Goal: Check status

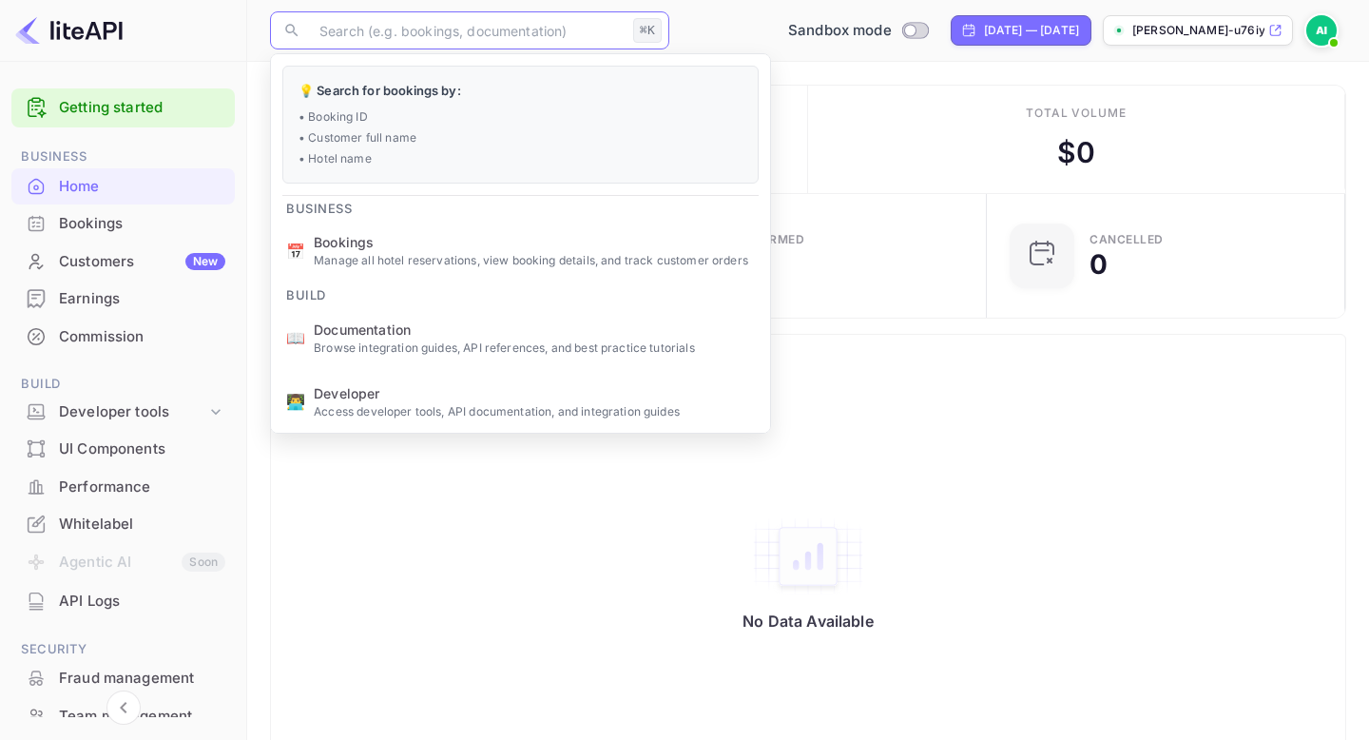
click at [499, 41] on input "text" at bounding box center [466, 30] width 317 height 38
paste input "7689033"
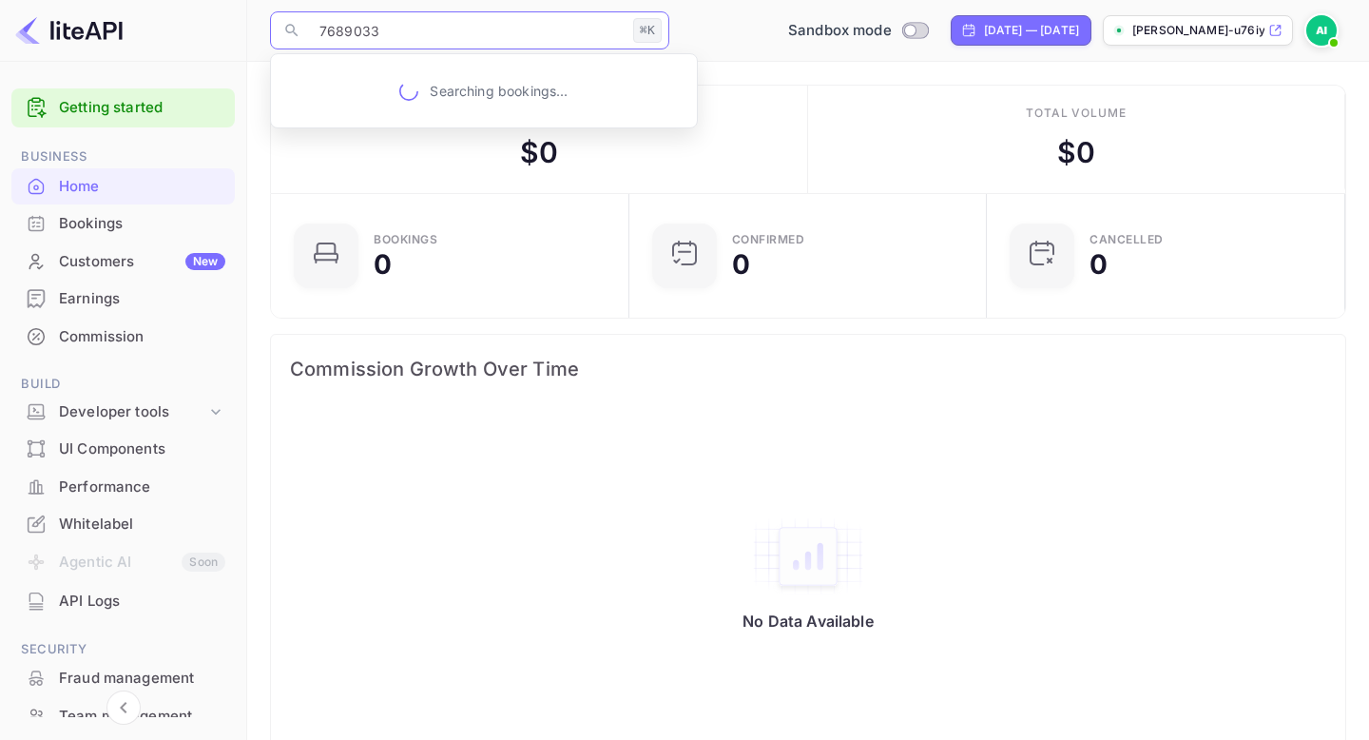
type input "7689033"
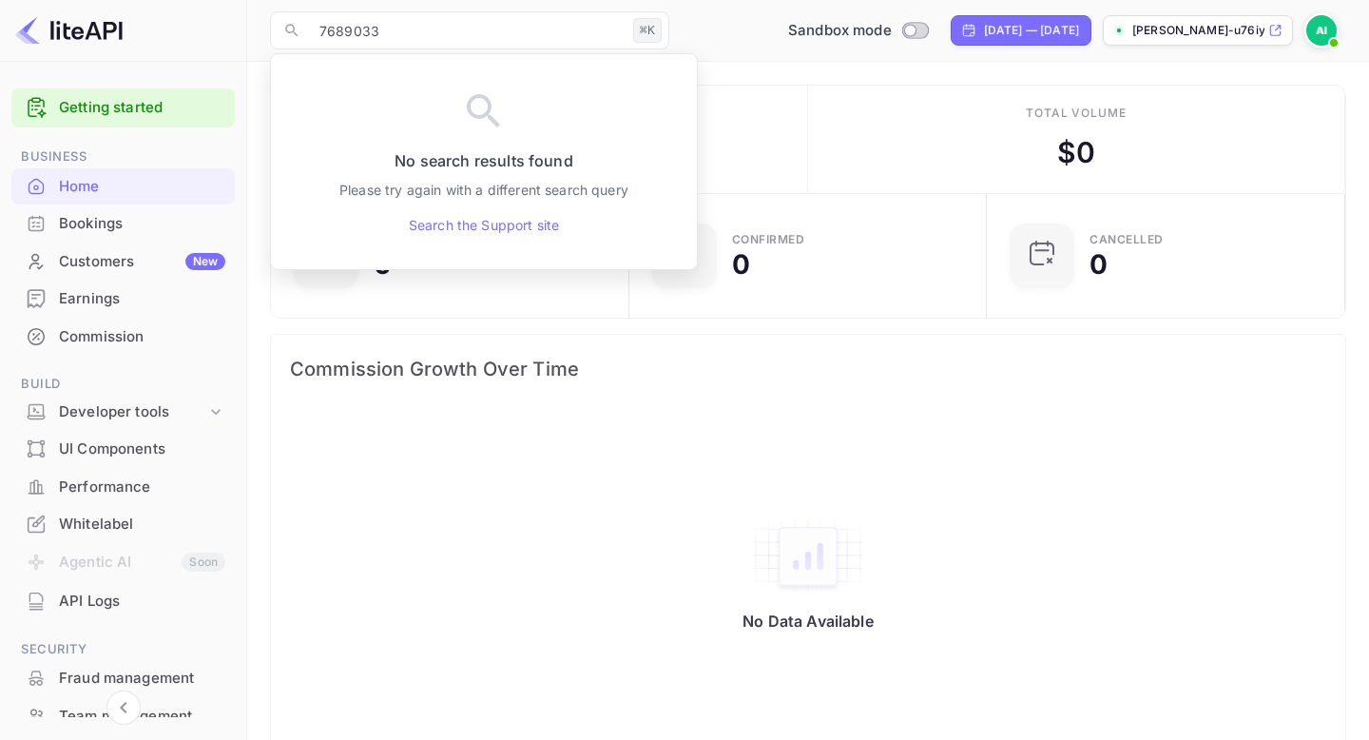
click at [470, 392] on div "Commission Growth Over Time" at bounding box center [808, 369] width 1074 height 68
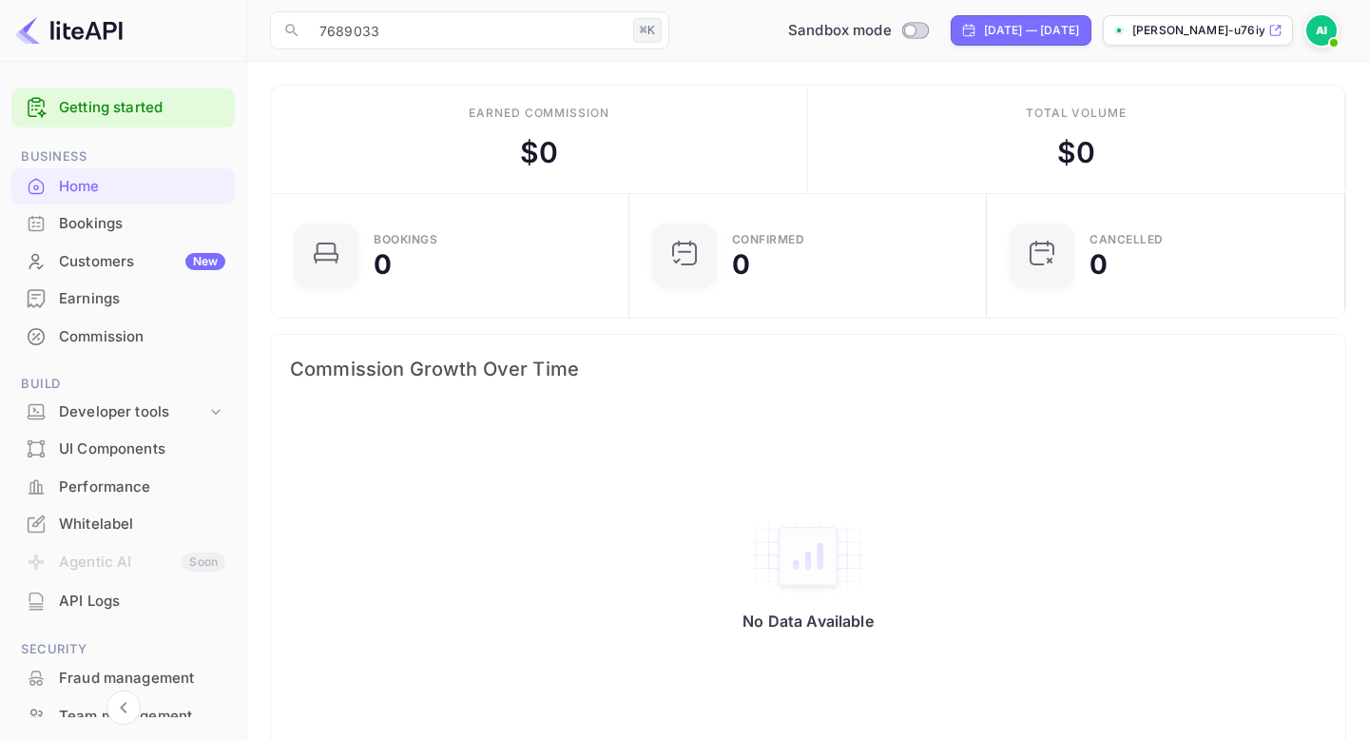
click at [94, 228] on div "Bookings" at bounding box center [142, 224] width 166 height 22
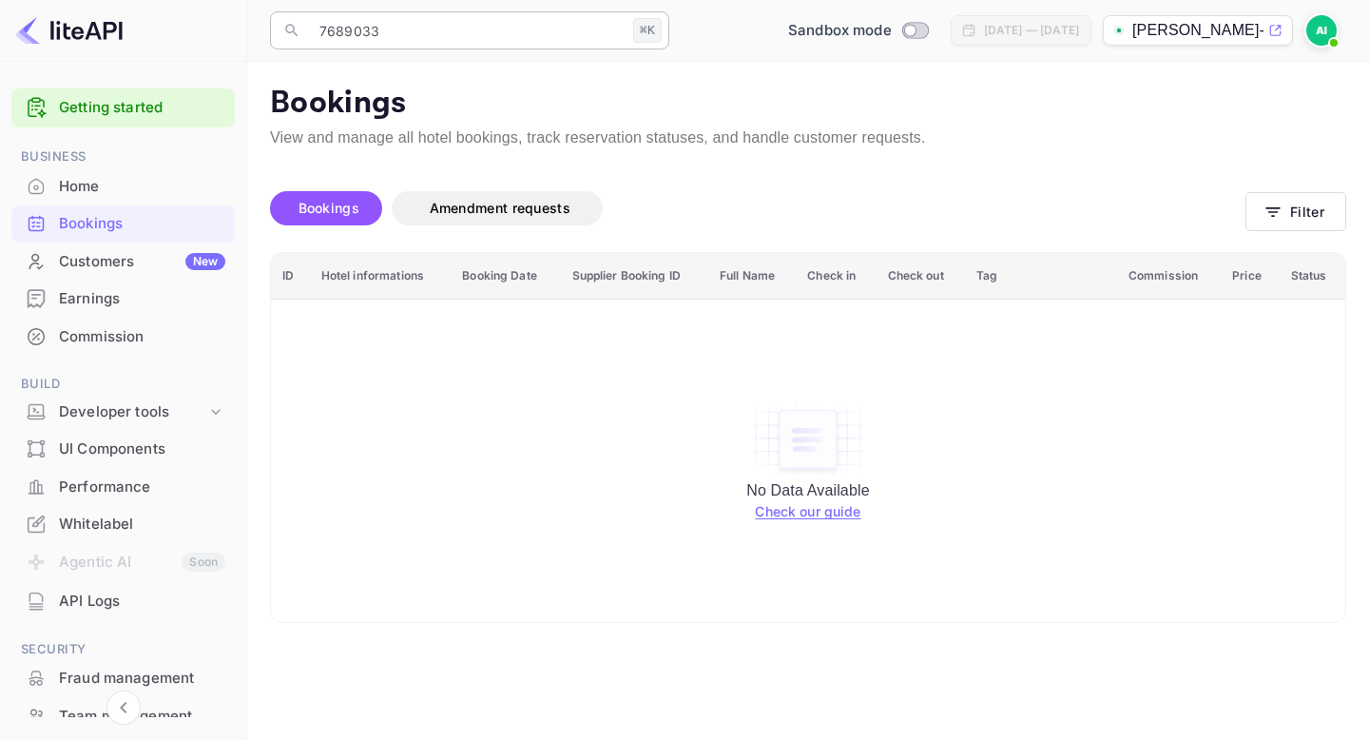
click at [427, 38] on input "7689033" at bounding box center [466, 30] width 317 height 38
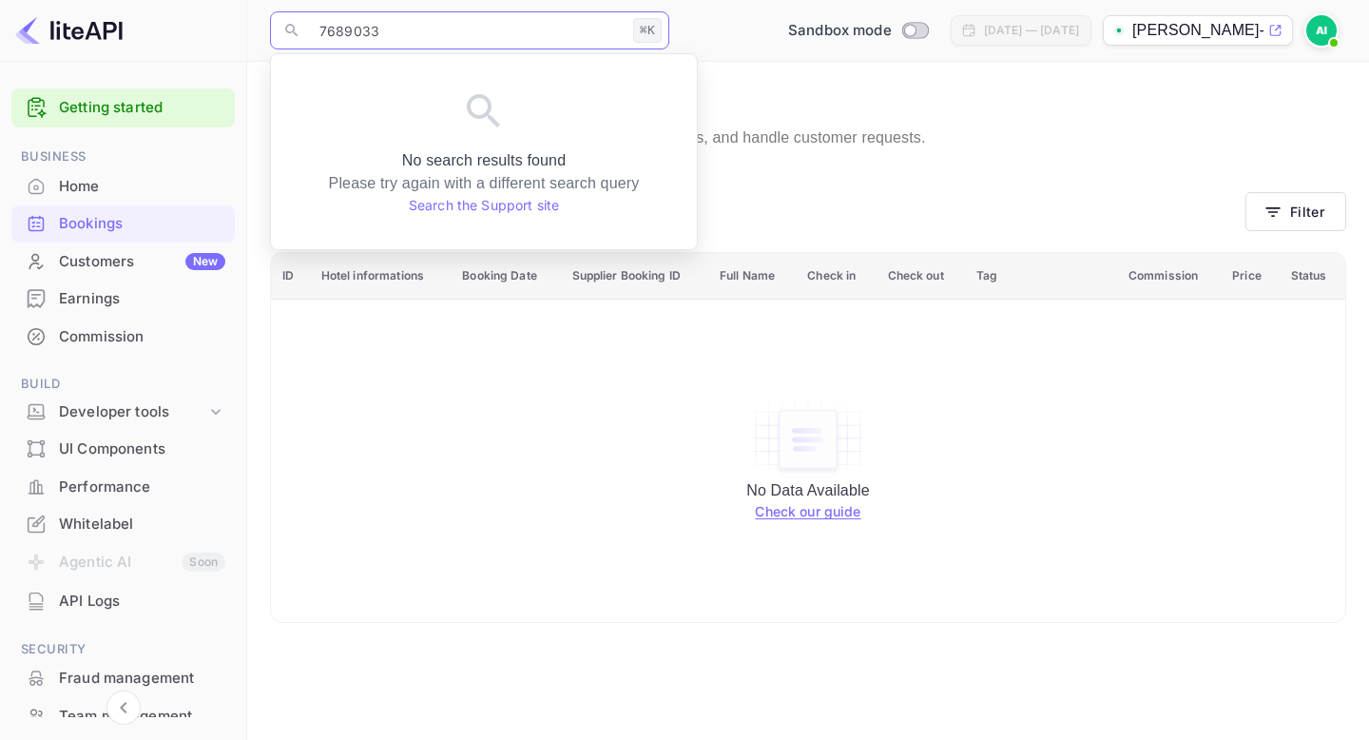
click at [356, 36] on input "7689033" at bounding box center [466, 30] width 317 height 38
click at [344, 333] on div "No Data Available Check our guide" at bounding box center [808, 461] width 1036 height 296
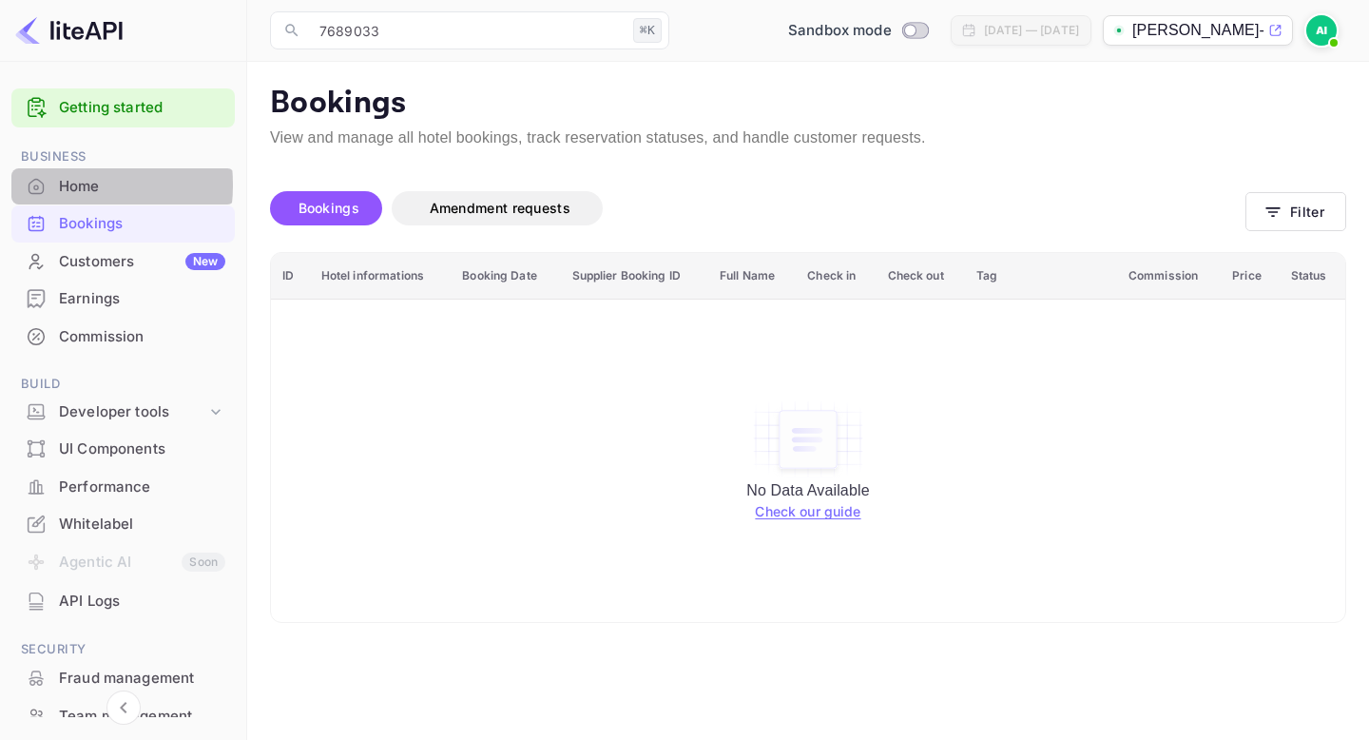
click at [59, 185] on div "Home" at bounding box center [142, 187] width 166 height 22
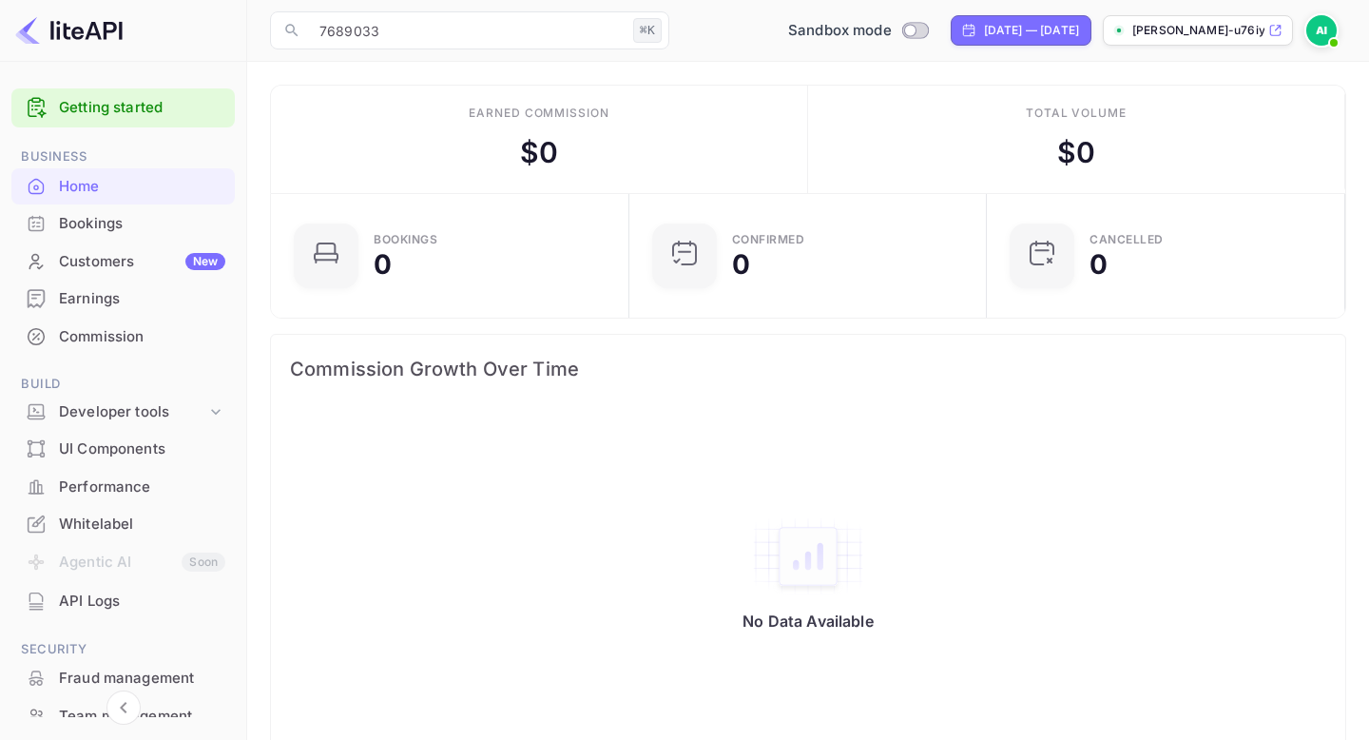
click at [87, 216] on div "Bookings" at bounding box center [142, 224] width 166 height 22
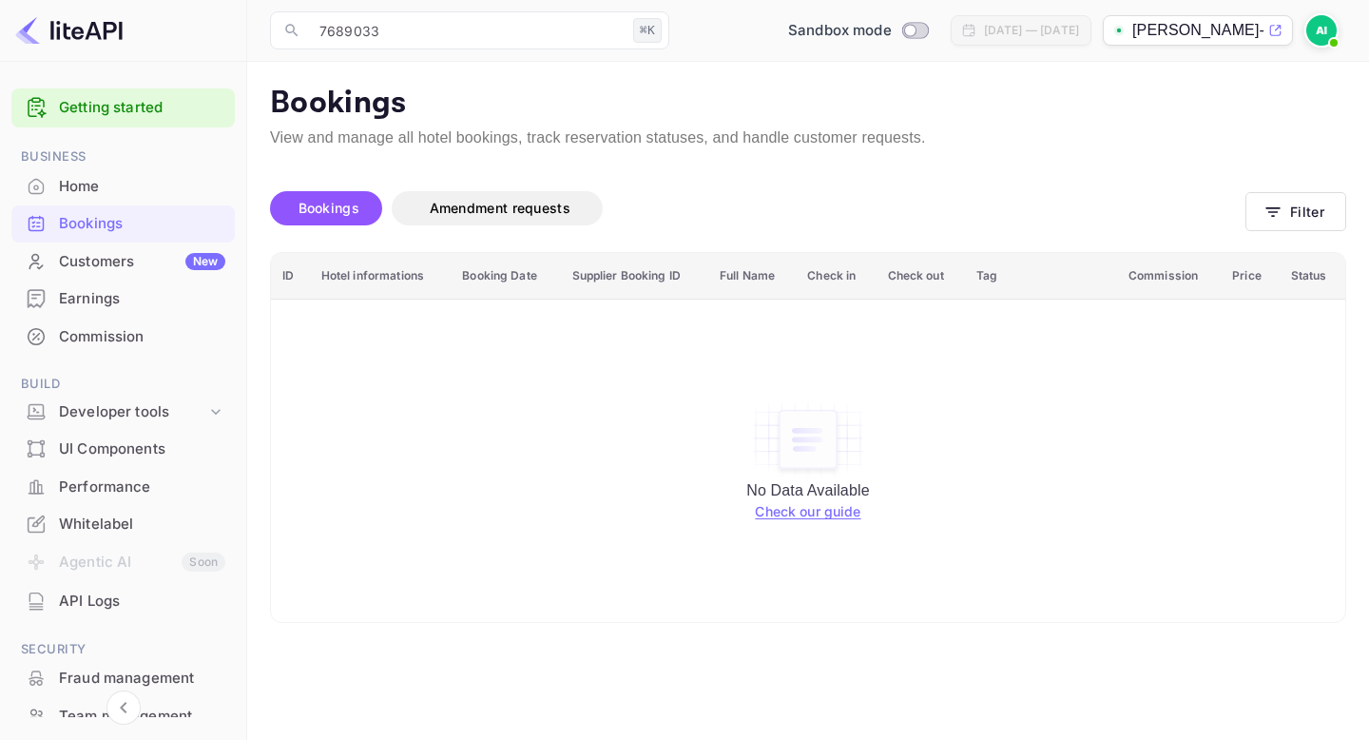
click at [68, 41] on img at bounding box center [68, 30] width 107 height 30
click at [66, 32] on img at bounding box center [68, 30] width 107 height 30
click at [1204, 38] on p "[PERSON_NAME]-u76iy.nui..." at bounding box center [1198, 30] width 132 height 23
click at [1315, 26] on img at bounding box center [1321, 30] width 30 height 30
click at [471, 211] on div at bounding box center [684, 370] width 1369 height 740
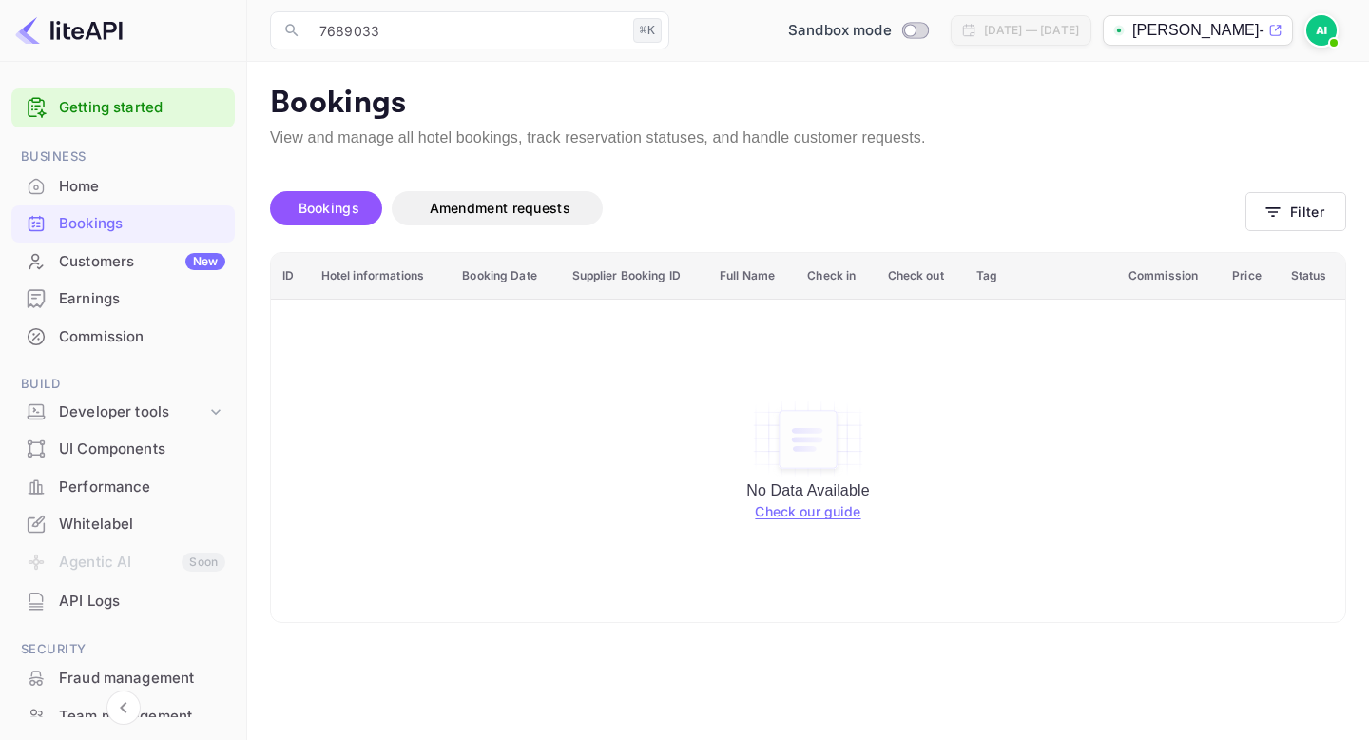
click at [471, 211] on span "Amendment requests" at bounding box center [500, 208] width 141 height 16
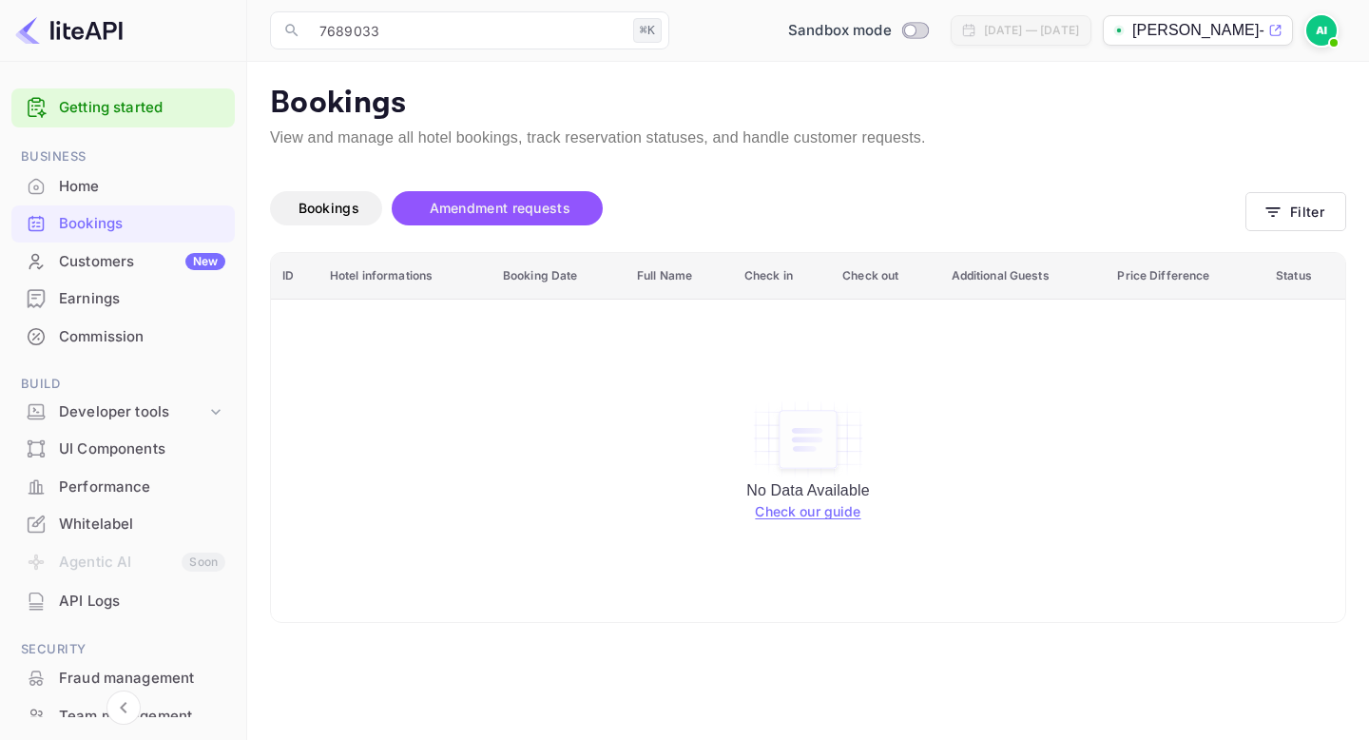
click at [1330, 39] on span at bounding box center [1333, 42] width 19 height 19
click at [1161, 202] on div "Logout" at bounding box center [1229, 198] width 219 height 46
